Goal: Task Accomplishment & Management: Use online tool/utility

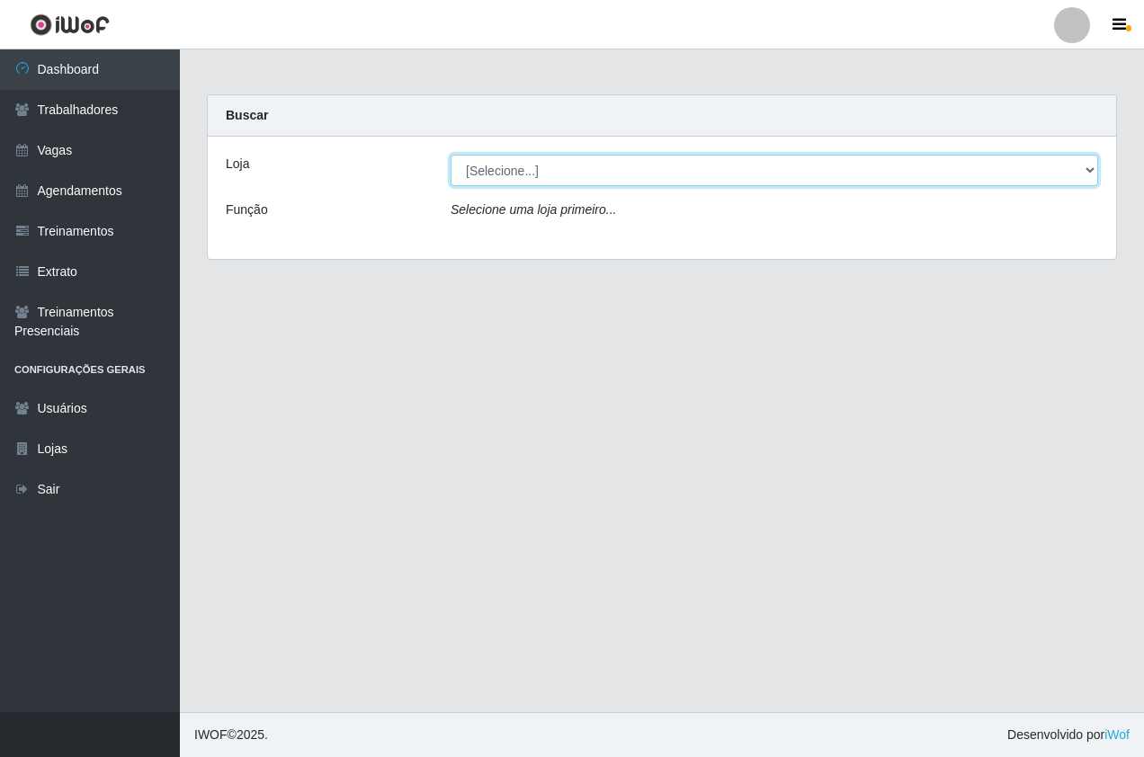
drag, startPoint x: 673, startPoint y: 174, endPoint x: 662, endPoint y: 187, distance: 17.3
click at [673, 174] on select "[Selecione...] Pizza Nostra" at bounding box center [775, 170] width 648 height 31
click at [451, 155] on select "[Selecione...] Pizza Nostra" at bounding box center [775, 170] width 648 height 31
click at [613, 158] on select "[Selecione...] Pizza Nostra" at bounding box center [775, 170] width 648 height 31
select select "337"
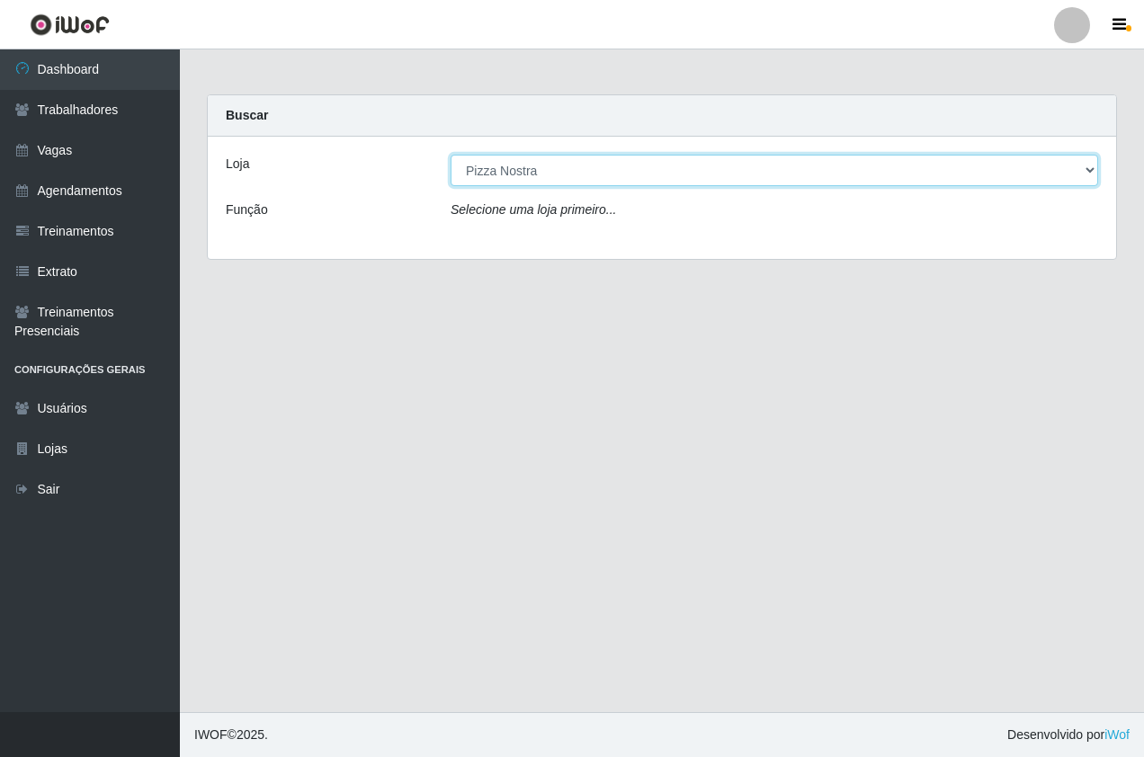
click at [451, 155] on select "[Selecione...] Pizza Nostra" at bounding box center [775, 170] width 648 height 31
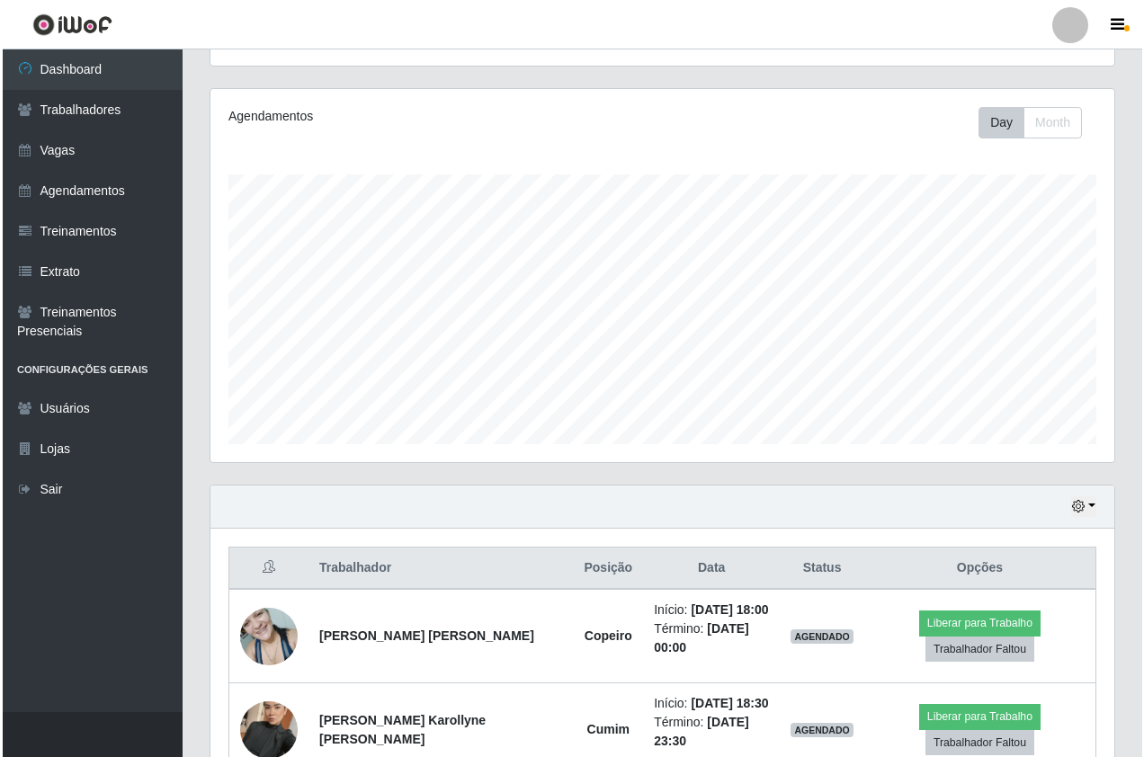
scroll to position [277, 0]
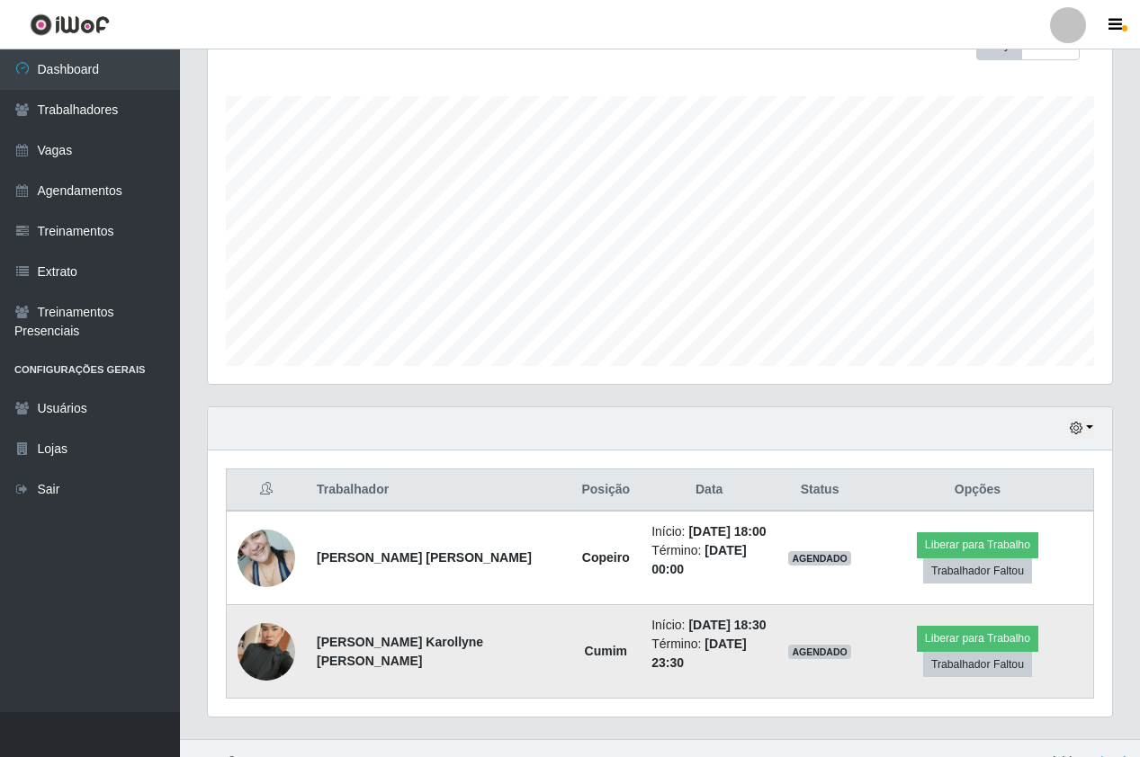
click at [270, 632] on img at bounding box center [266, 652] width 58 height 103
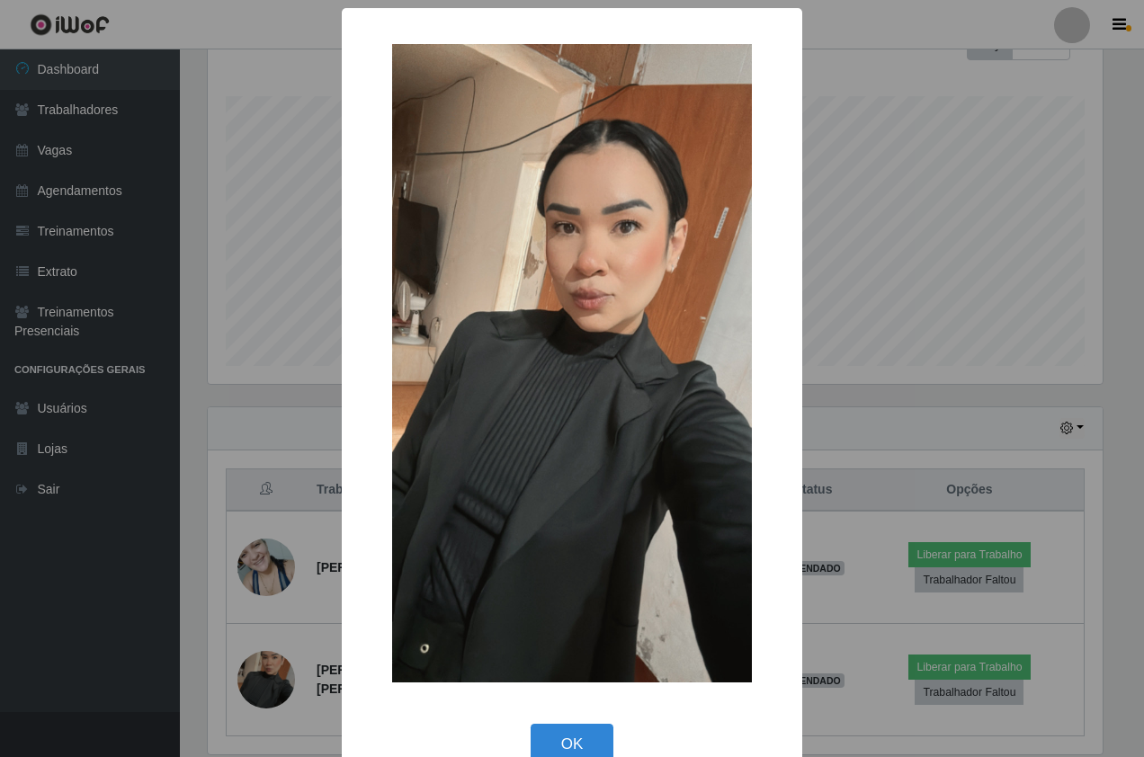
click at [245, 398] on div "× OK Cancel" at bounding box center [572, 378] width 1144 height 757
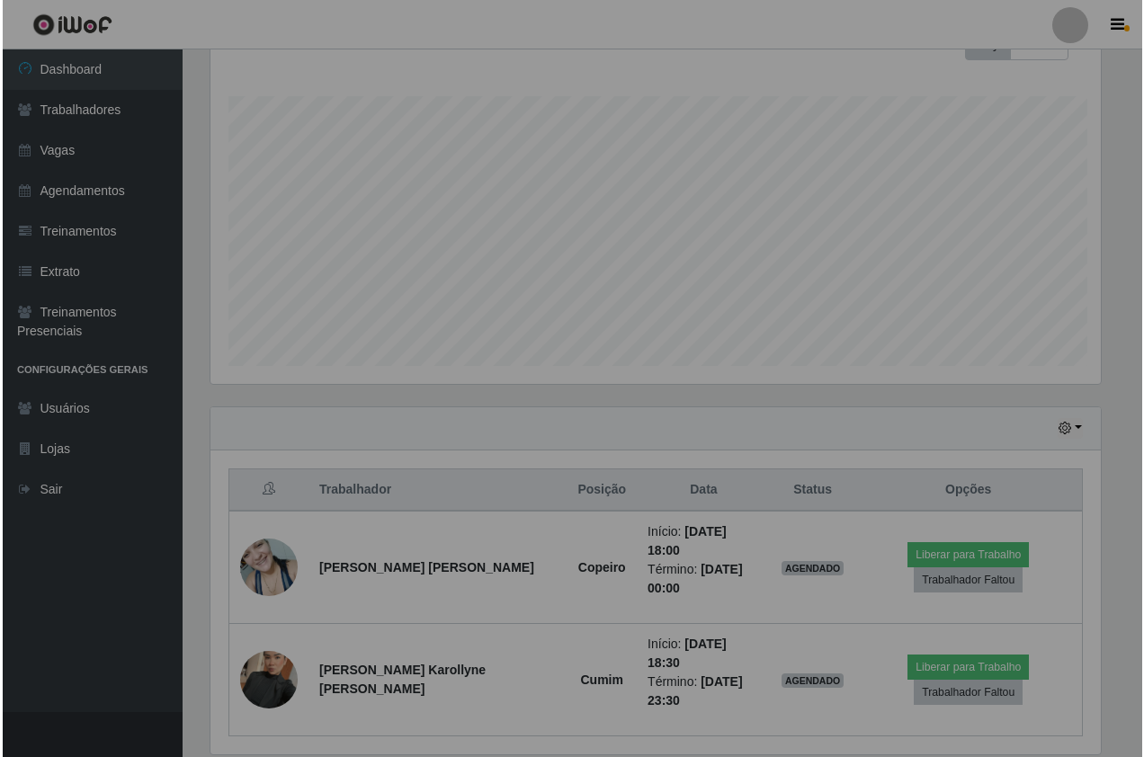
scroll to position [373, 904]
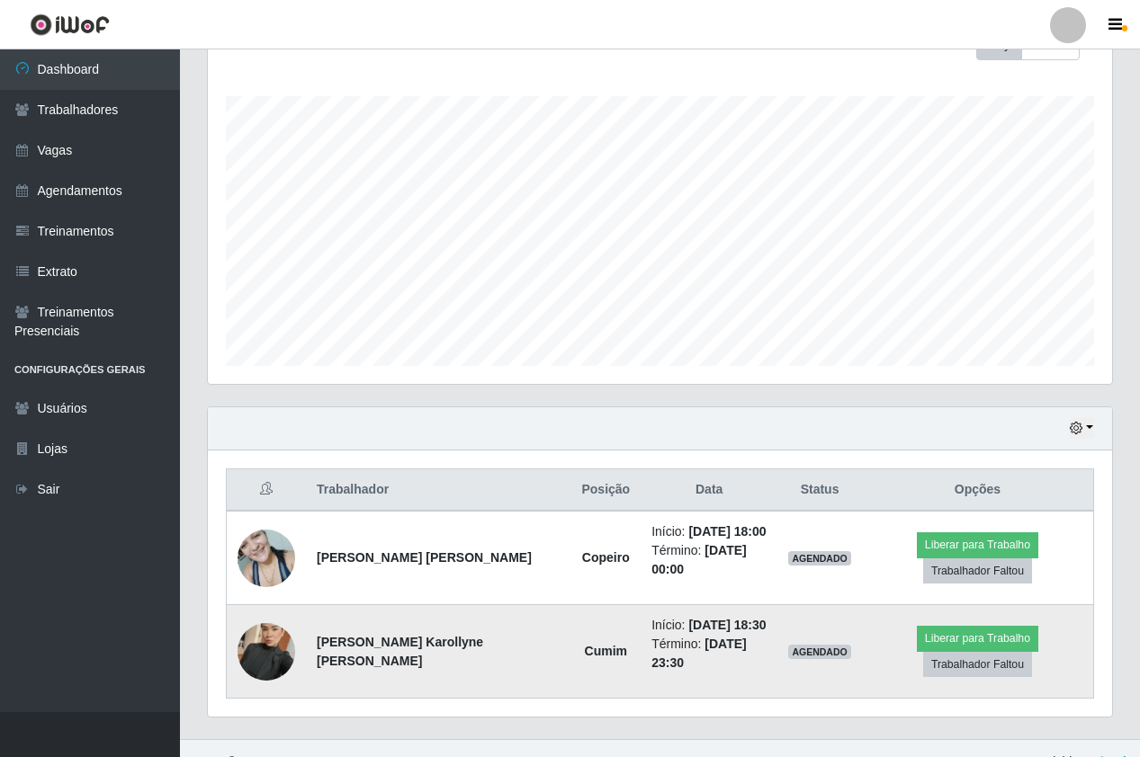
click at [275, 644] on img at bounding box center [266, 652] width 58 height 103
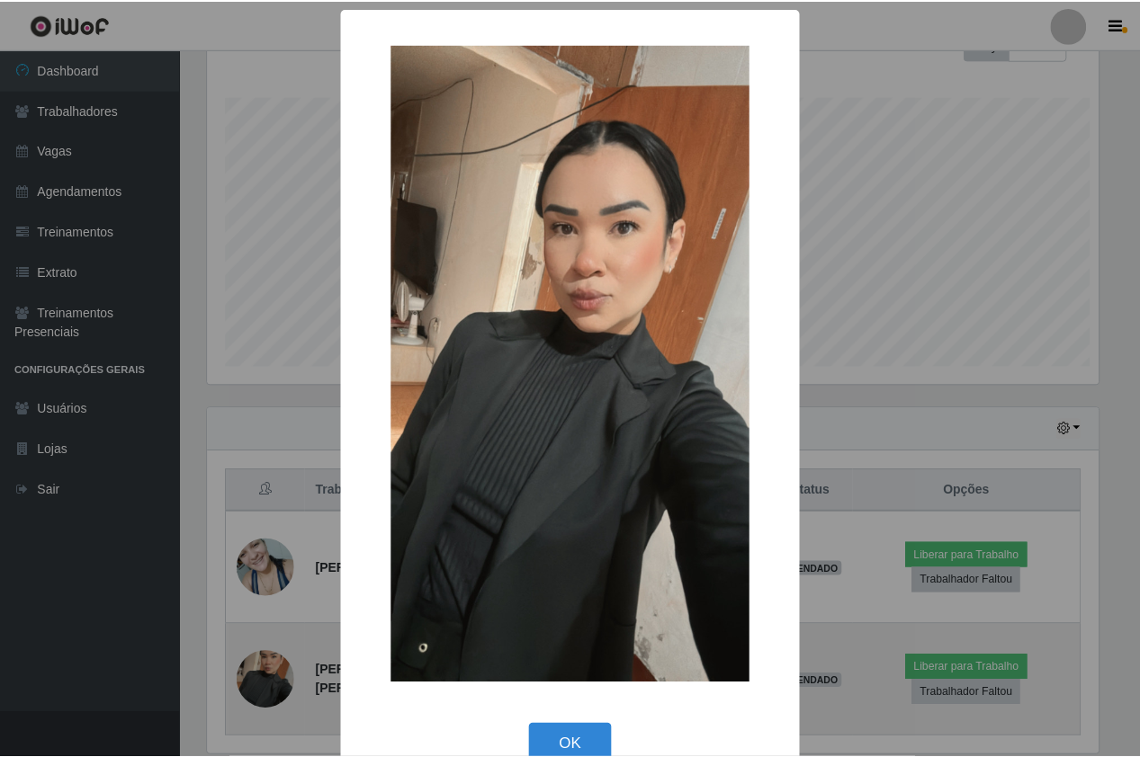
scroll to position [373, 895]
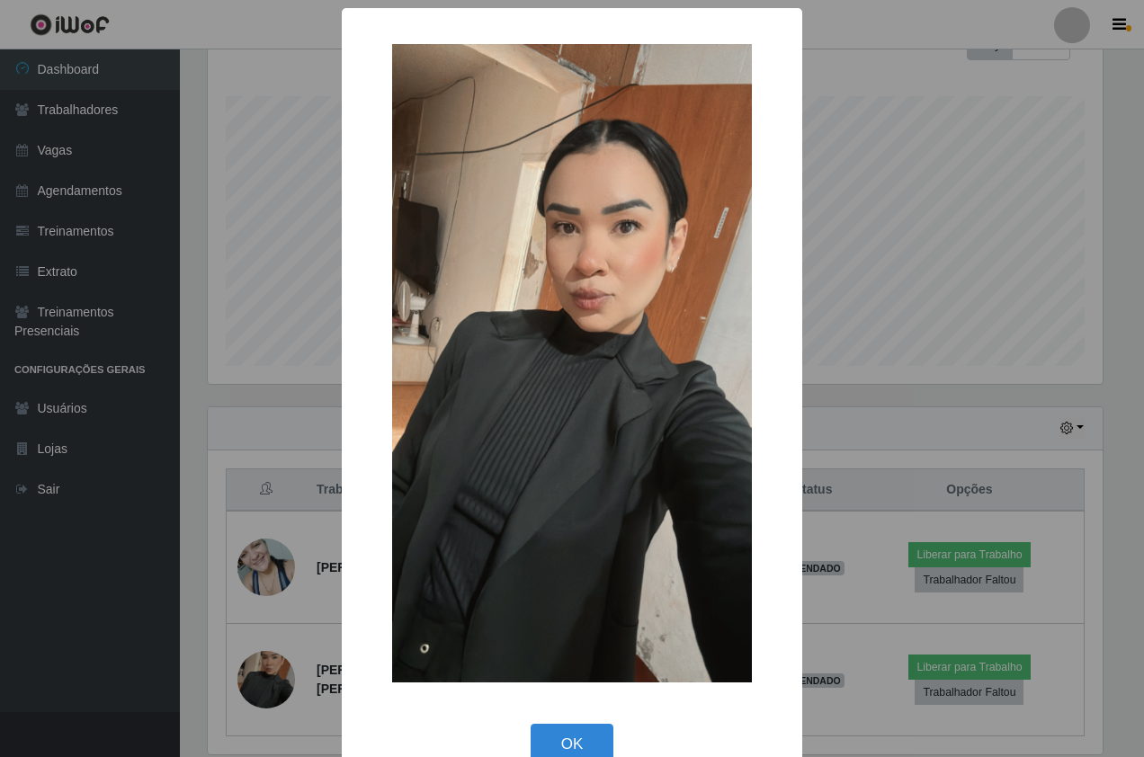
click at [278, 312] on div "× OK Cancel" at bounding box center [572, 378] width 1144 height 757
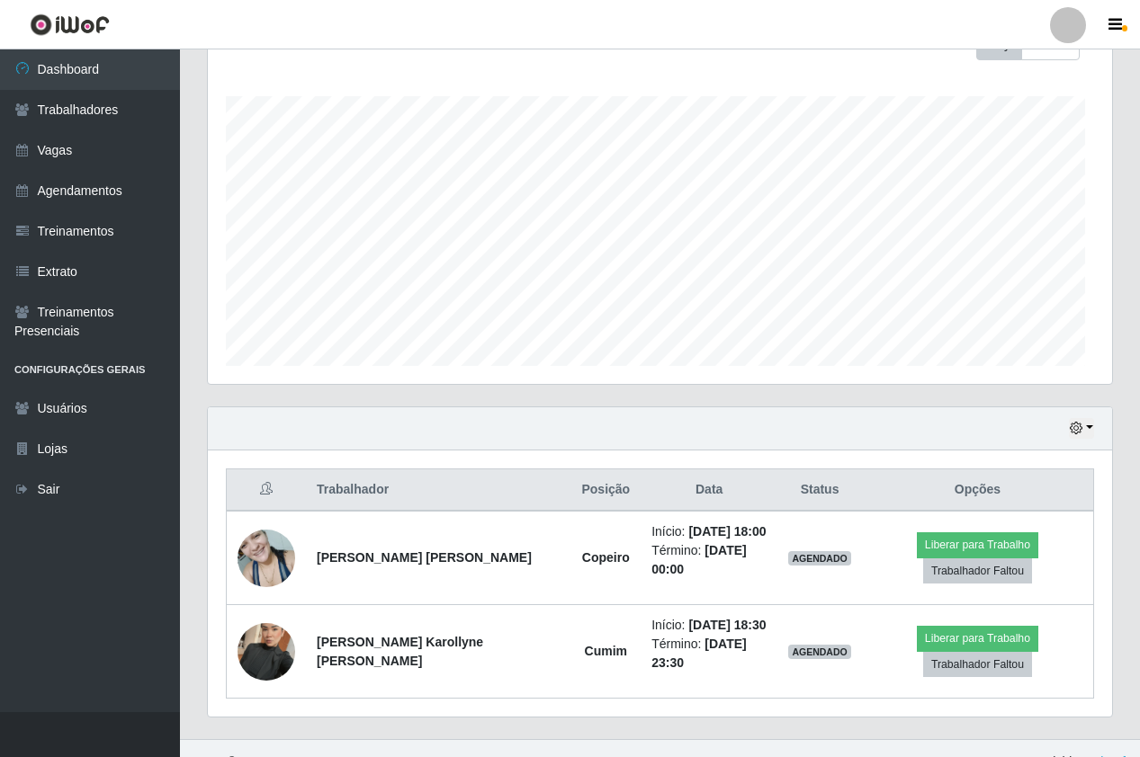
scroll to position [373, 904]
